Goal: Information Seeking & Learning: Learn about a topic

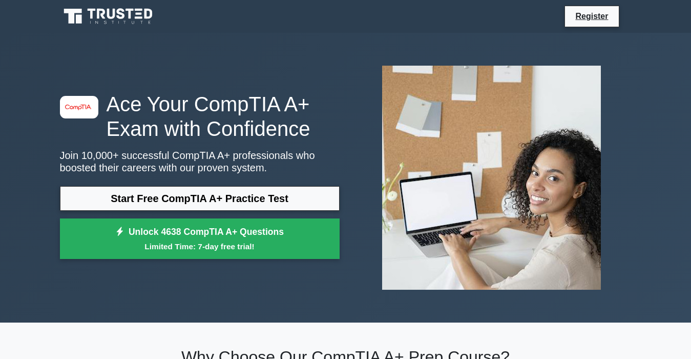
click at [445, 145] on img at bounding box center [491, 177] width 235 height 240
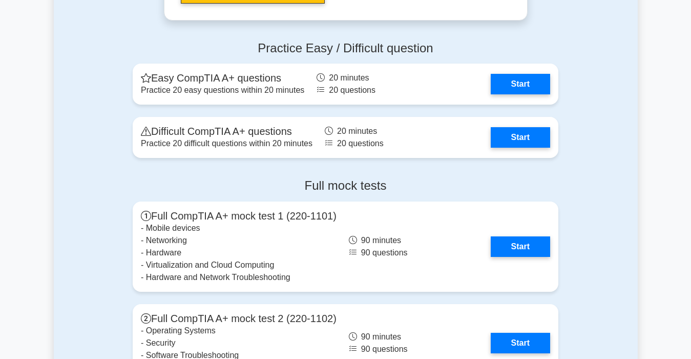
scroll to position [2070, 0]
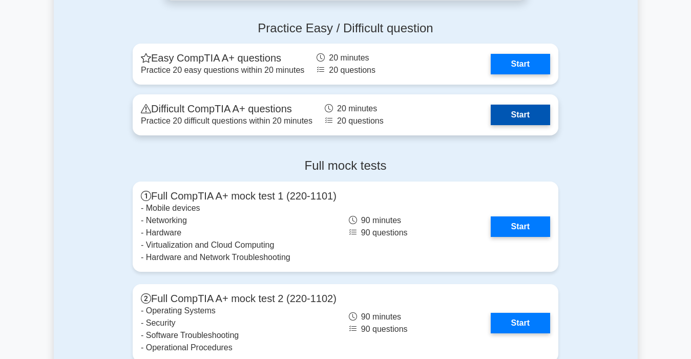
click at [518, 116] on link "Start" at bounding box center [520, 115] width 59 height 20
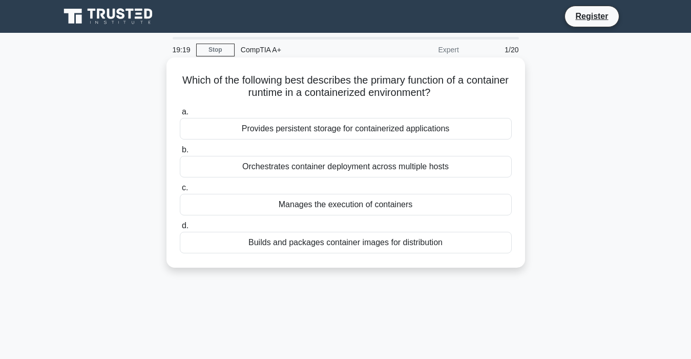
click at [416, 243] on div "Builds and packages container images for distribution" at bounding box center [346, 243] width 332 height 22
click at [180, 229] on input "d. Builds and packages container images for distribution" at bounding box center [180, 225] width 0 height 7
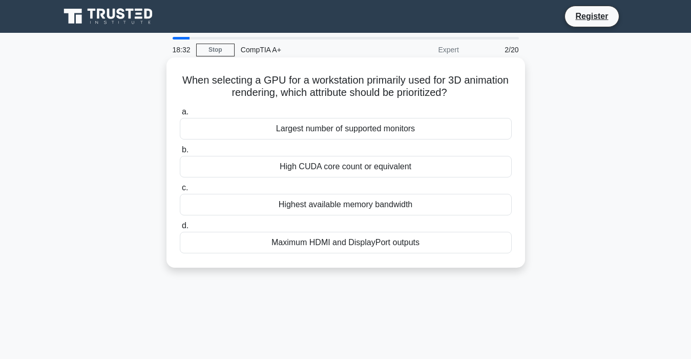
click at [302, 242] on div "Maximum HDMI and DisplayPort outputs" at bounding box center [346, 243] width 332 height 22
click at [180, 229] on input "d. Maximum HDMI and DisplayPort outputs" at bounding box center [180, 225] width 0 height 7
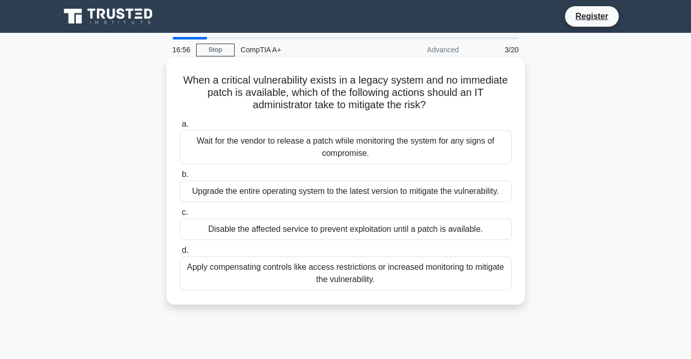
click at [432, 272] on div "Apply compensating controls like access restrictions or increased monitoring to…" at bounding box center [346, 273] width 332 height 34
click at [180, 254] on input "d. Apply compensating controls like access restrictions or increased monitoring…" at bounding box center [180, 250] width 0 height 7
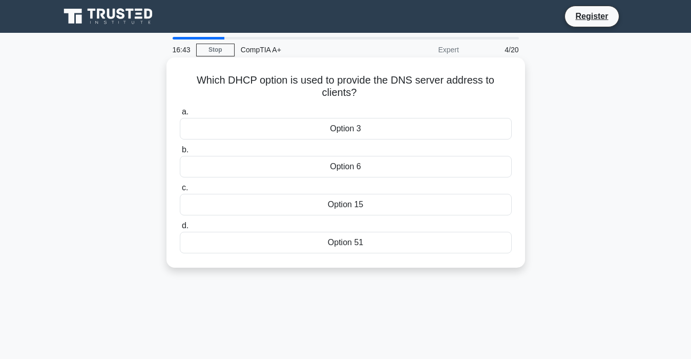
click at [308, 162] on div "Option 6" at bounding box center [346, 167] width 332 height 22
click at [180, 153] on input "b. Option 6" at bounding box center [180, 150] width 0 height 7
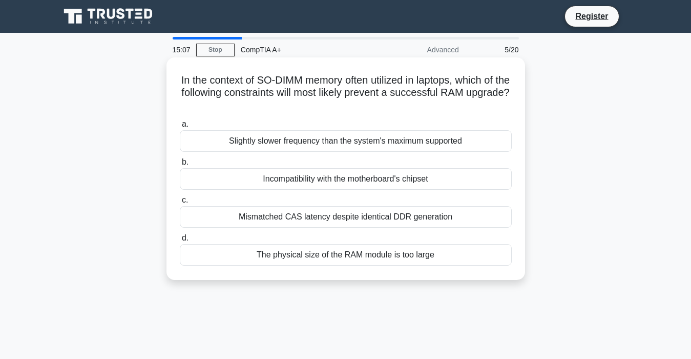
click at [448, 253] on div "The physical size of the RAM module is too large" at bounding box center [346, 255] width 332 height 22
click at [180, 241] on input "d. The physical size of the RAM module is too large" at bounding box center [180, 238] width 0 height 7
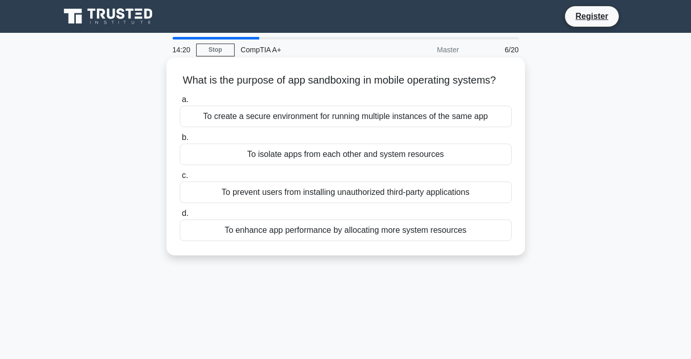
click at [390, 239] on div "To enhance app performance by allocating more system resources" at bounding box center [346, 230] width 332 height 22
click at [180, 217] on input "d. To enhance app performance by allocating more system resources" at bounding box center [180, 213] width 0 height 7
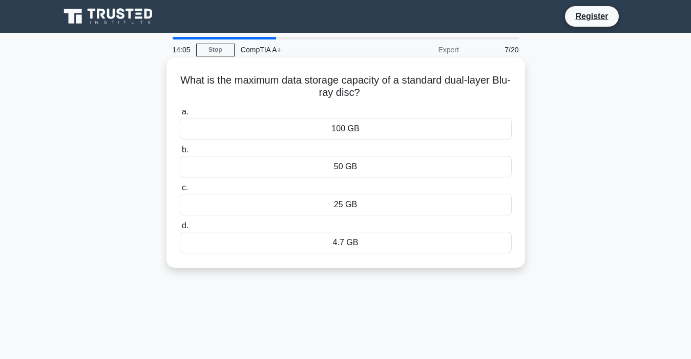
click at [388, 125] on div "100 GB" at bounding box center [346, 129] width 332 height 22
click at [180, 115] on input "a. 100 GB" at bounding box center [180, 112] width 0 height 7
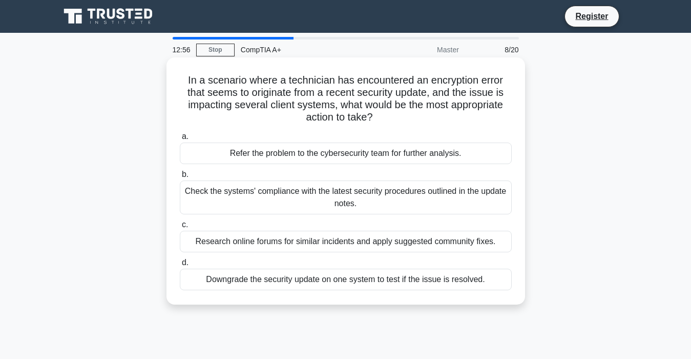
click at [196, 193] on div "Check the systems' compliance with the latest security procedures outlined in t…" at bounding box center [346, 197] width 332 height 34
click at [180, 178] on input "b. Check the systems' compliance with the latest security procedures outlined i…" at bounding box center [180, 174] width 0 height 7
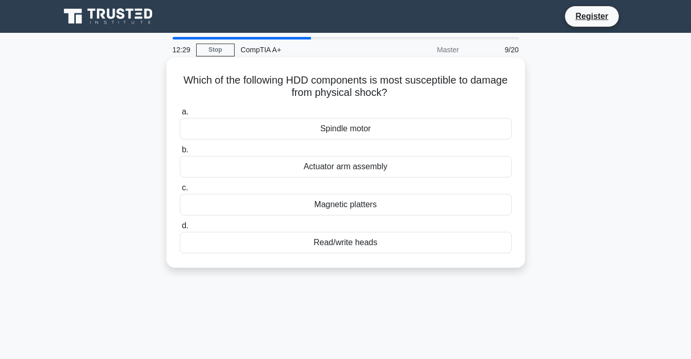
click at [321, 244] on div "Read/write heads" at bounding box center [346, 243] width 332 height 22
click at [180, 229] on input "d. Read/write heads" at bounding box center [180, 225] width 0 height 7
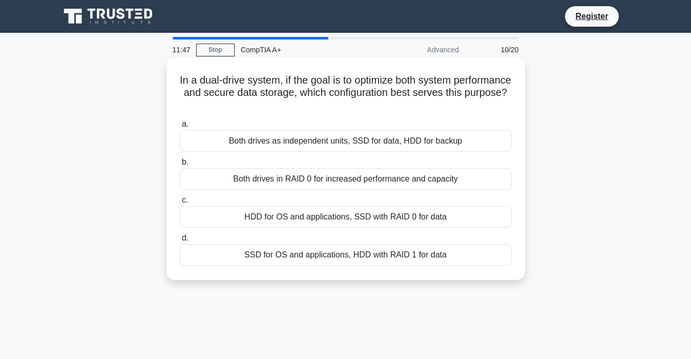
click at [268, 139] on div "Both drives as independent units, SSD for data, HDD for backup" at bounding box center [346, 141] width 332 height 22
click at [180, 128] on input "a. Both drives as independent units, SSD for data, HDD for backup" at bounding box center [180, 124] width 0 height 7
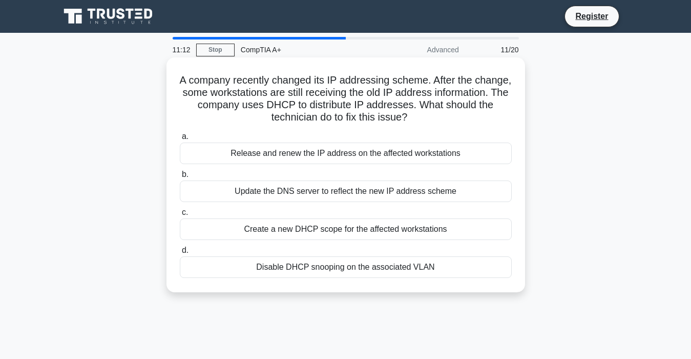
click at [231, 148] on div "Release and renew the IP address on the affected workstations" at bounding box center [346, 153] width 332 height 22
click at [180, 140] on input "a. Release and renew the IP address on the affected workstations" at bounding box center [180, 136] width 0 height 7
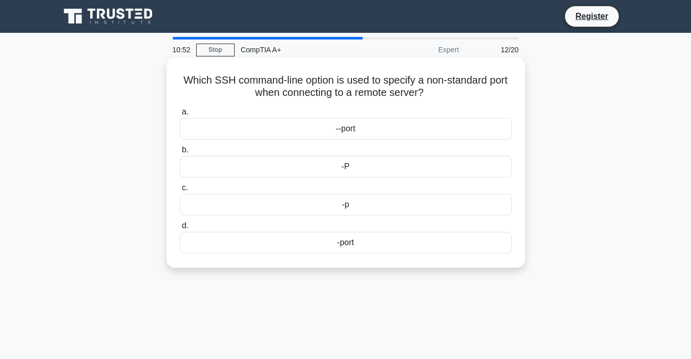
click at [330, 240] on div "-port" at bounding box center [346, 243] width 332 height 22
click at [180, 229] on input "d. -port" at bounding box center [180, 225] width 0 height 7
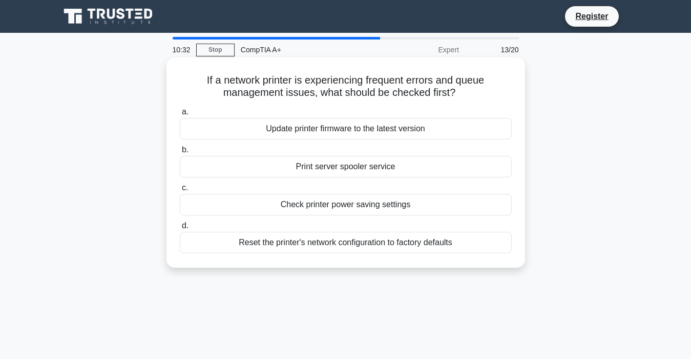
click at [275, 199] on div "Check printer power saving settings" at bounding box center [346, 205] width 332 height 22
click at [180, 191] on input "c. Check printer power saving settings" at bounding box center [180, 187] width 0 height 7
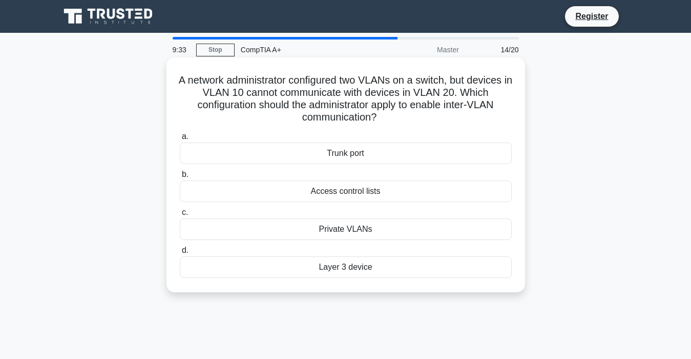
click at [291, 146] on div "Trunk port" at bounding box center [346, 153] width 332 height 22
click at [180, 140] on input "a. Trunk port" at bounding box center [180, 136] width 0 height 7
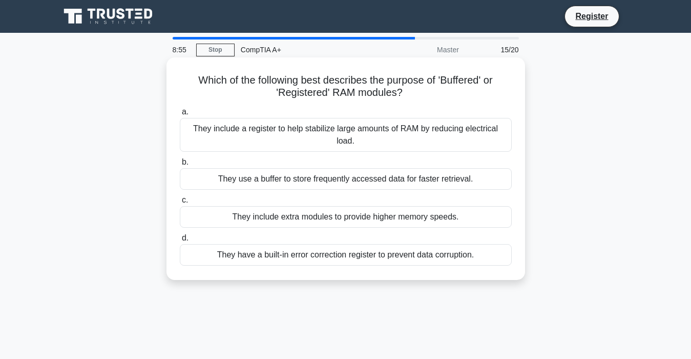
click at [365, 213] on div "They include extra modules to provide higher memory speeds." at bounding box center [346, 217] width 332 height 22
click at [180, 203] on input "c. They include extra modules to provide higher memory speeds." at bounding box center [180, 200] width 0 height 7
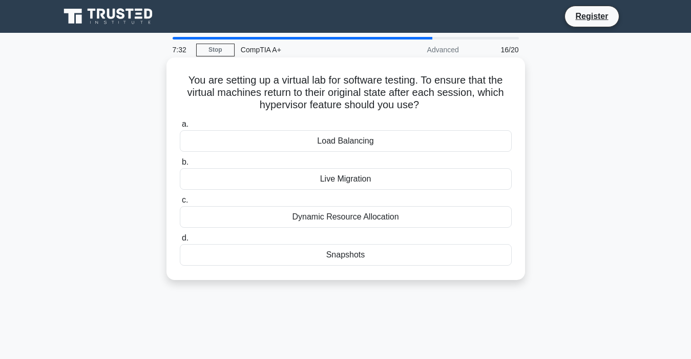
click at [373, 141] on div "Load Balancing" at bounding box center [346, 141] width 332 height 22
click at [180, 128] on input "a. Load Balancing" at bounding box center [180, 124] width 0 height 7
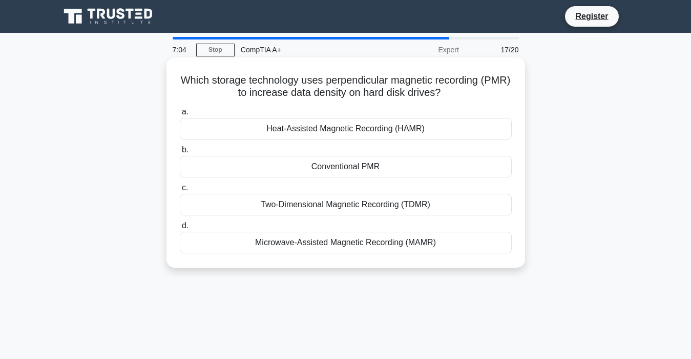
click at [286, 238] on div "Microwave-Assisted Magnetic Recording (MAMR)" at bounding box center [346, 243] width 332 height 22
click at [180, 229] on input "d. Microwave-Assisted Magnetic Recording (MAMR)" at bounding box center [180, 225] width 0 height 7
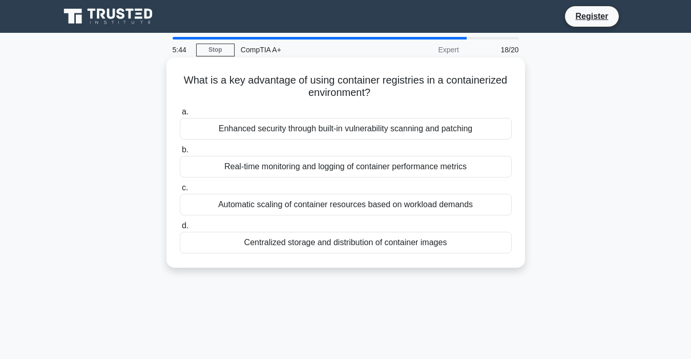
click at [417, 238] on div "Centralized storage and distribution of container images" at bounding box center [346, 243] width 332 height 22
click at [180, 229] on input "d. Centralized storage and distribution of container images" at bounding box center [180, 225] width 0 height 7
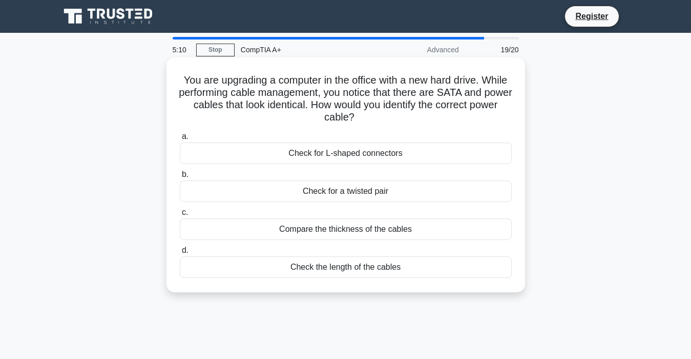
click at [316, 152] on div "Check for L-shaped connectors" at bounding box center [346, 153] width 332 height 22
click at [180, 140] on input "a. Check for L-shaped connectors" at bounding box center [180, 136] width 0 height 7
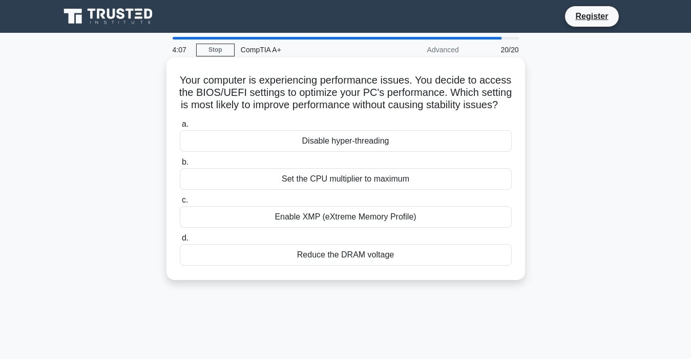
click at [313, 264] on div "Reduce the DRAM voltage" at bounding box center [346, 255] width 332 height 22
click at [180, 241] on input "d. Reduce the DRAM voltage" at bounding box center [180, 238] width 0 height 7
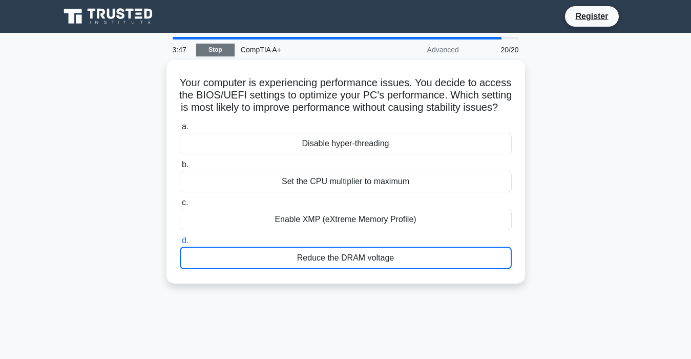
click at [218, 49] on link "Stop" at bounding box center [215, 50] width 38 height 13
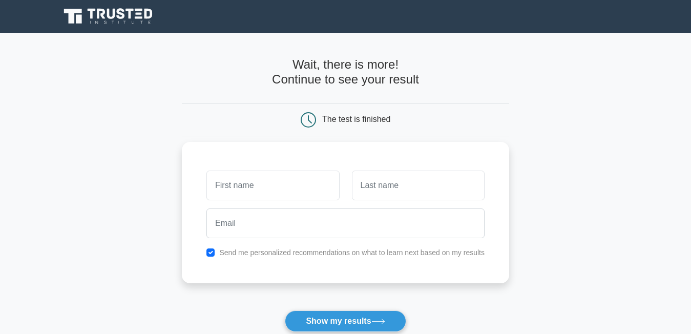
click at [273, 178] on input "text" at bounding box center [272, 186] width 133 height 30
type input "unarine"
click at [380, 177] on input "text" at bounding box center [418, 186] width 133 height 30
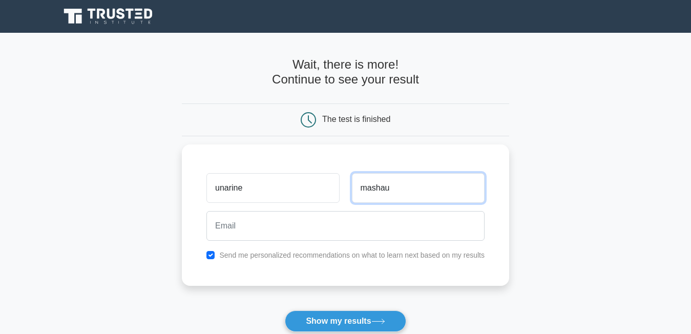
type input "mashau"
click at [690, 232] on main "Wait, there is more! Continue to see your result The test is finished unarine" at bounding box center [345, 217] width 691 height 369
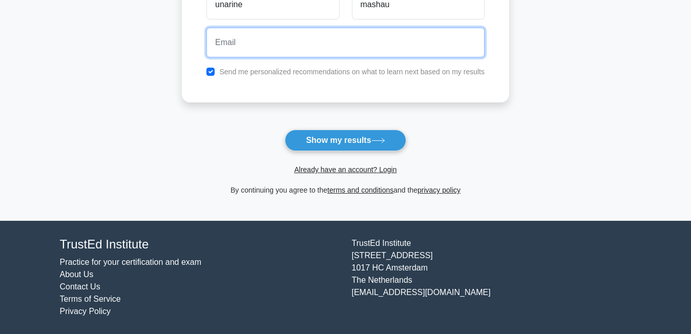
click at [263, 36] on input "email" at bounding box center [345, 43] width 278 height 30
type input "[EMAIL_ADDRESS][DOMAIN_NAME]"
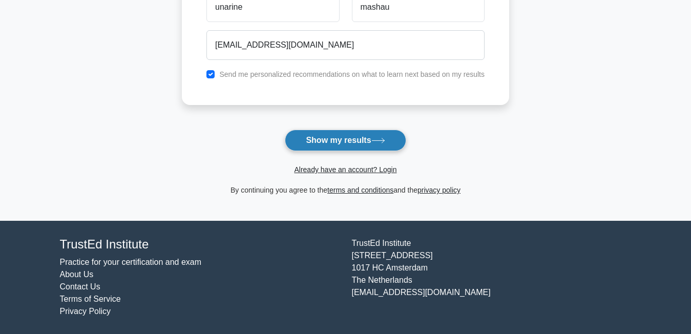
click at [323, 138] on button "Show my results" at bounding box center [345, 141] width 121 height 22
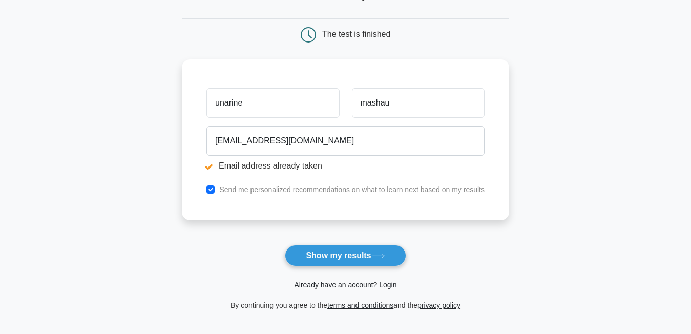
scroll to position [143, 0]
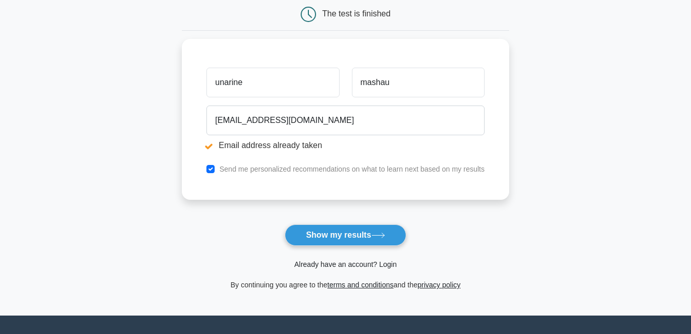
click at [385, 263] on link "Already have an account? Login" at bounding box center [345, 264] width 102 height 8
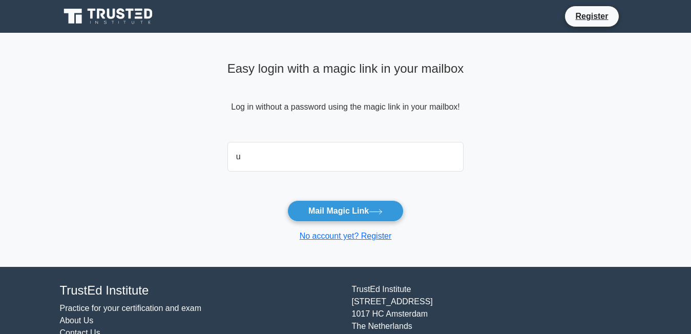
type input "umashau35@gmail.com"
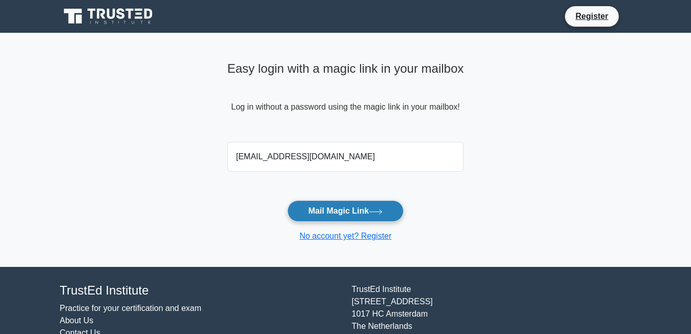
click at [321, 209] on button "Mail Magic Link" at bounding box center [345, 211] width 116 height 22
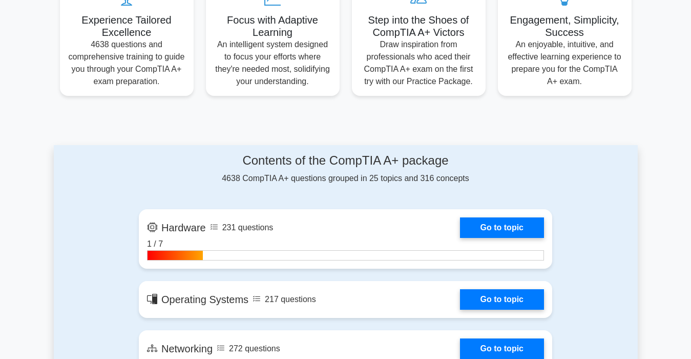
scroll to position [512, 0]
